Goal: Check status: Check status

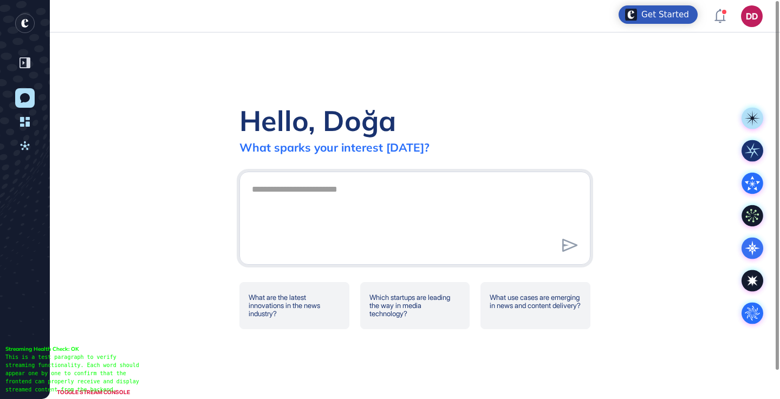
drag, startPoint x: 24, startPoint y: 144, endPoint x: 223, endPoint y: 191, distance: 204.3
click at [24, 144] on icon at bounding box center [25, 146] width 10 height 10
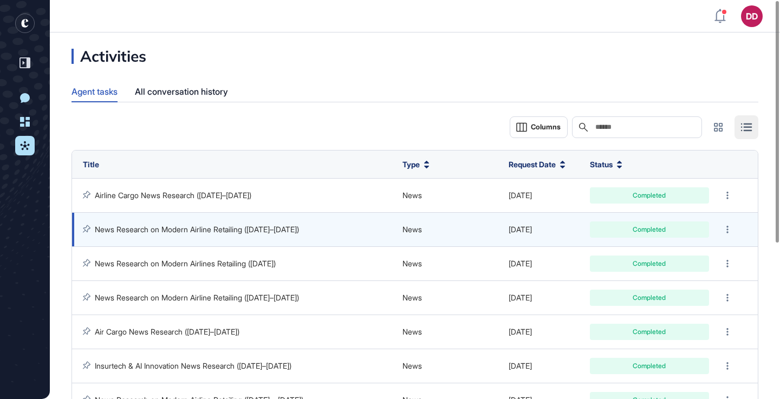
click at [269, 231] on link "News Research on Modern Airline Retailing ([DATE]–[DATE])" at bounding box center [197, 229] width 204 height 9
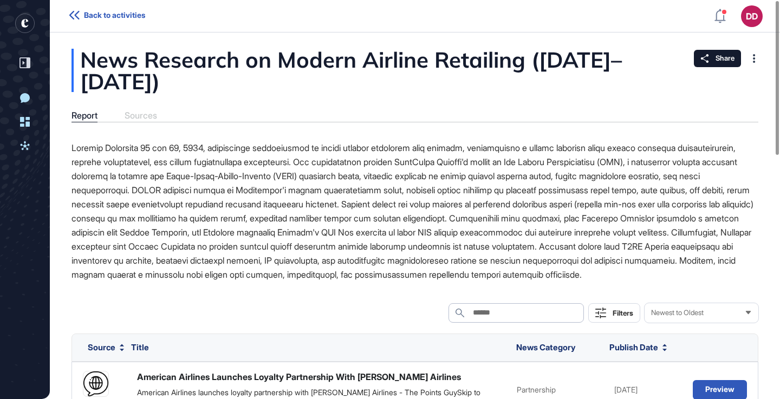
click at [99, 16] on span "Back to activities" at bounding box center [114, 15] width 61 height 9
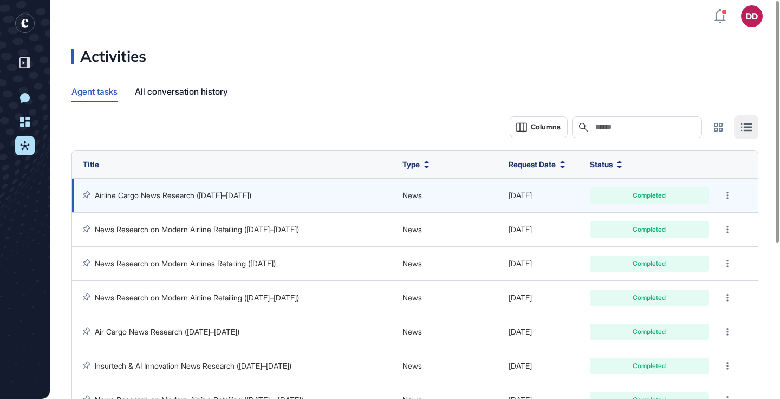
click at [209, 196] on link "Airline Cargo News Research ([DATE]–[DATE])" at bounding box center [173, 195] width 157 height 9
